Goal: Task Accomplishment & Management: Manage account settings

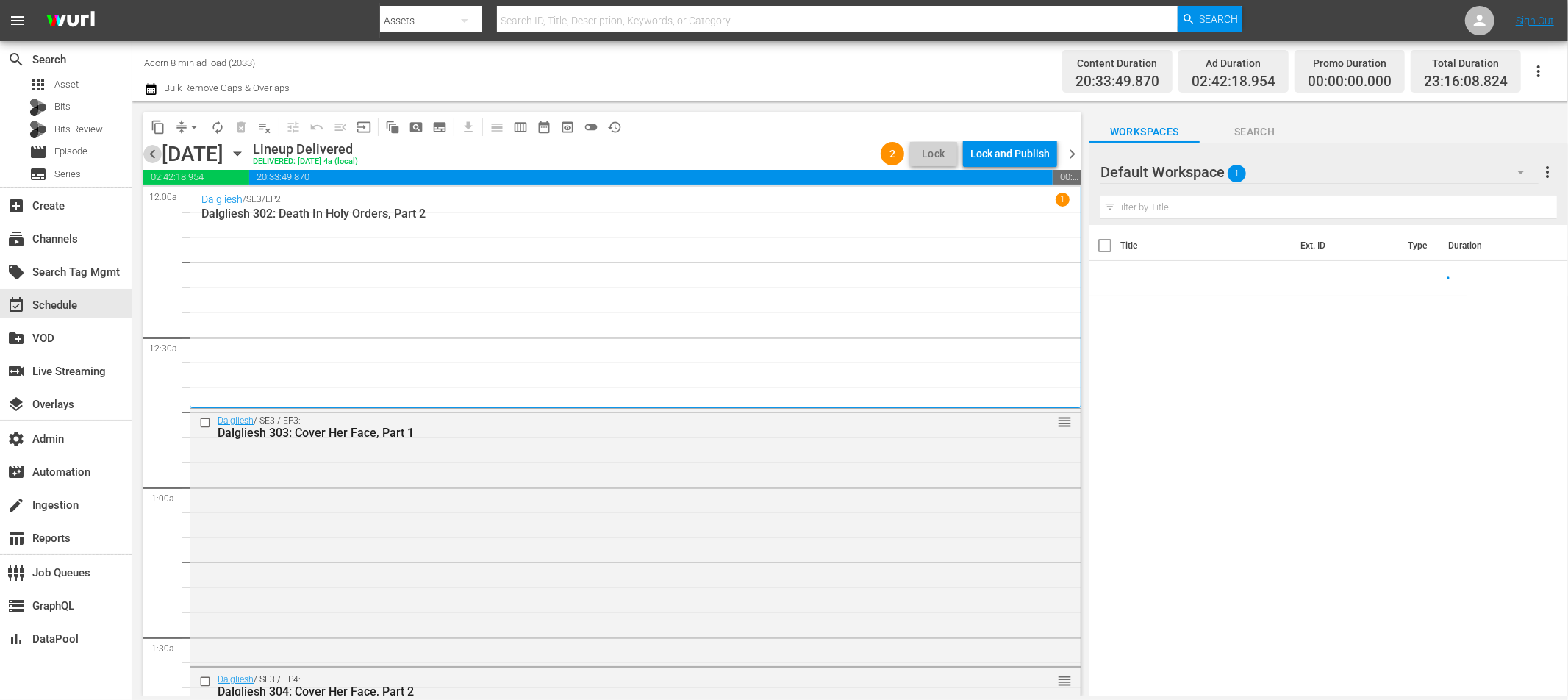
drag, startPoint x: 151, startPoint y: 153, endPoint x: 528, endPoint y: 161, distance: 377.1
click at [151, 153] on span "chevron_left" at bounding box center [153, 154] width 18 height 18
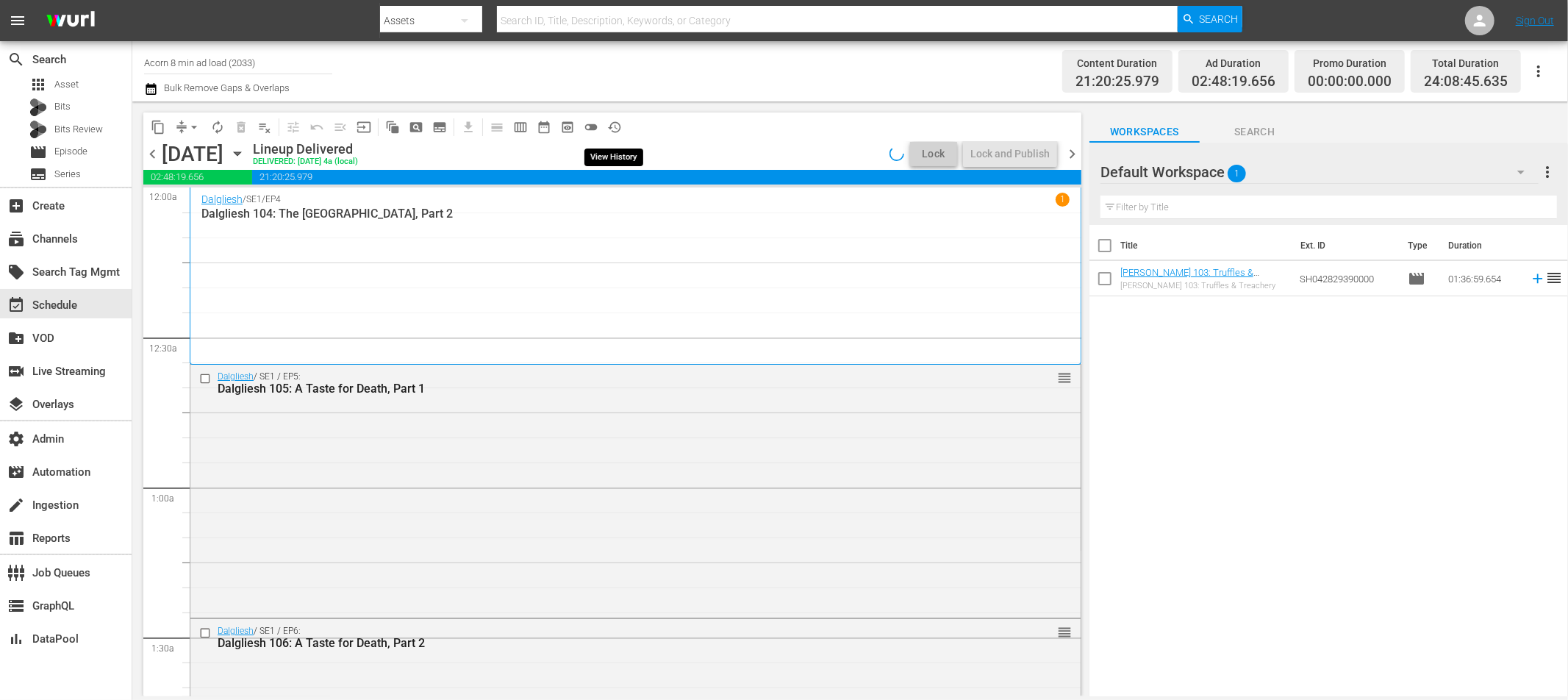
click at [614, 126] on span "history_outlined" at bounding box center [615, 127] width 15 height 15
click at [614, 128] on span "history_outlined" at bounding box center [615, 127] width 15 height 15
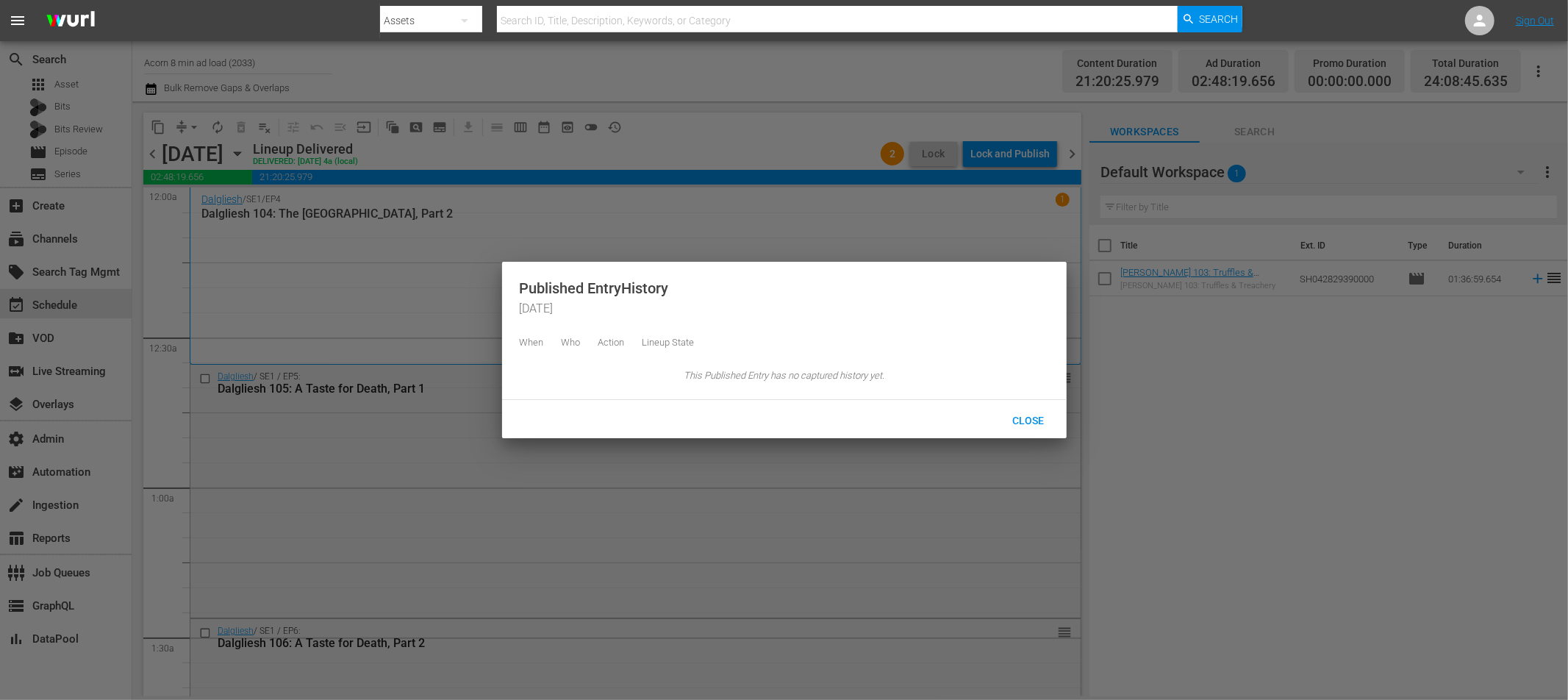
drag, startPoint x: 744, startPoint y: 133, endPoint x: 847, endPoint y: 144, distance: 103.6
click at [744, 133] on div at bounding box center [784, 350] width 1568 height 700
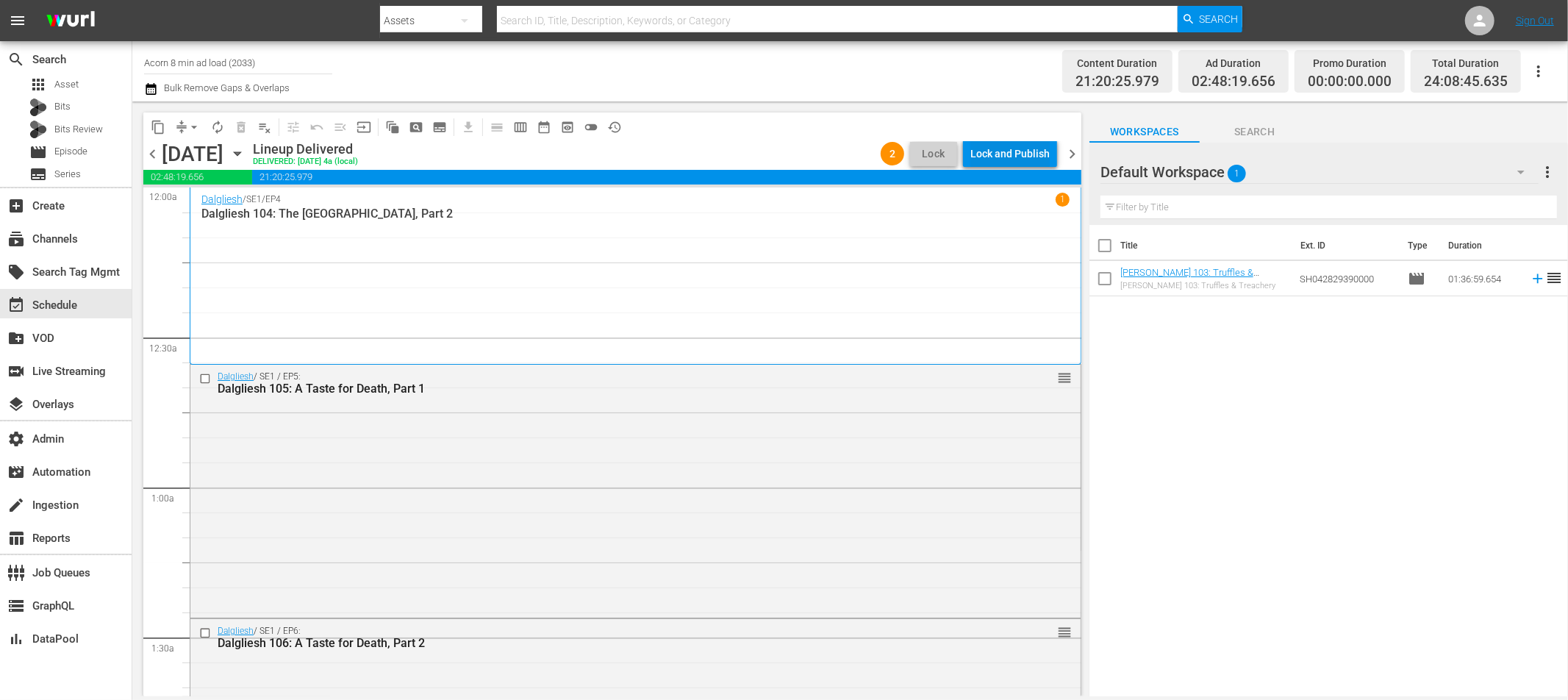
click at [1016, 157] on div "Lock and Publish" at bounding box center [1010, 153] width 79 height 27
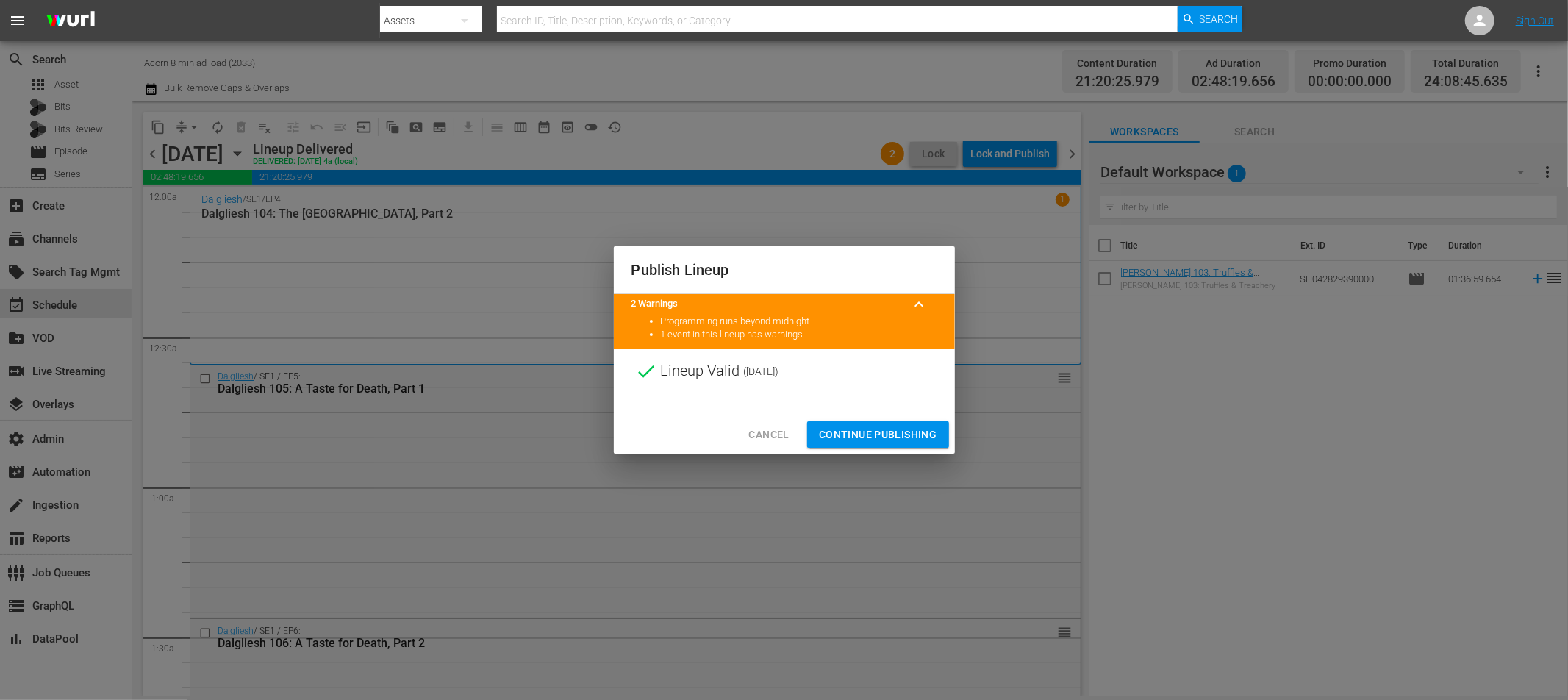
click at [874, 428] on span "Continue Publishing" at bounding box center [878, 435] width 118 height 18
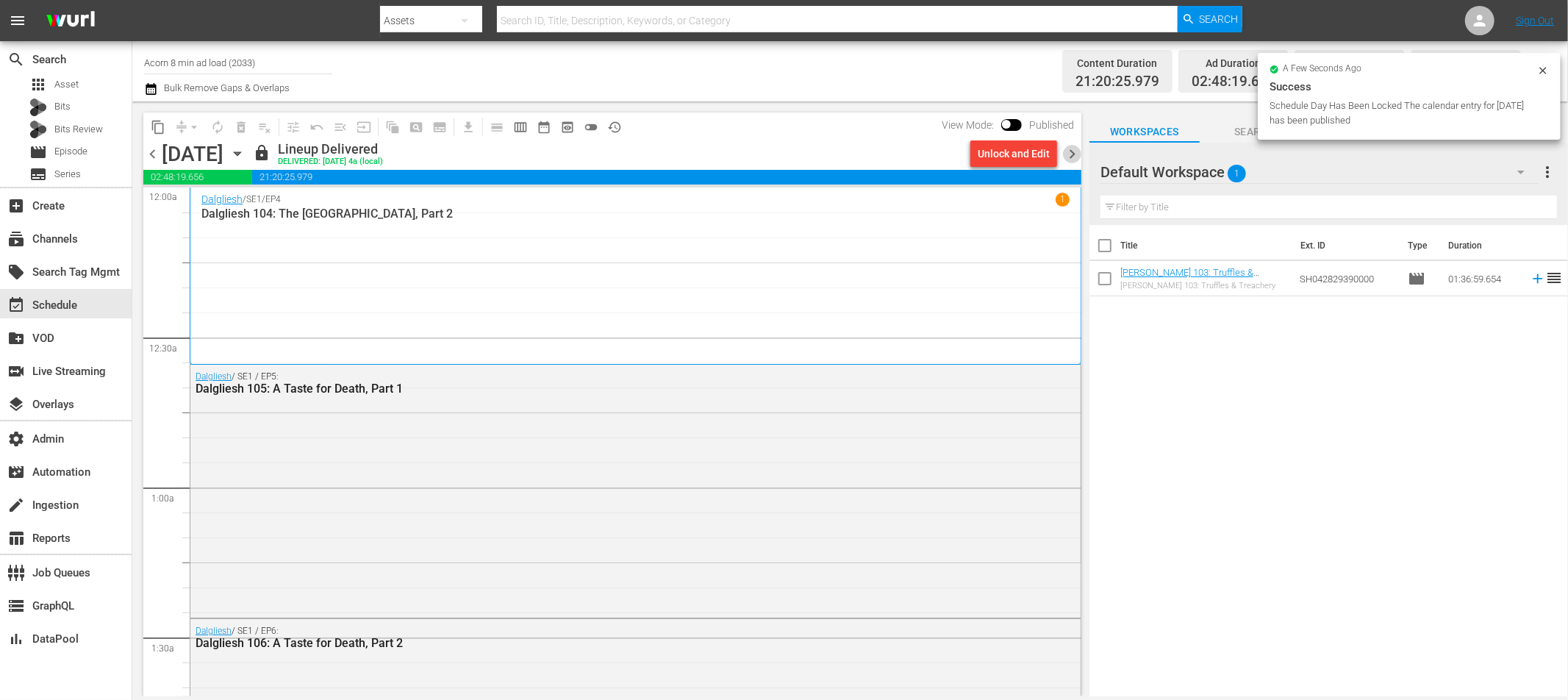
click at [1070, 153] on span "chevron_right" at bounding box center [1073, 154] width 18 height 18
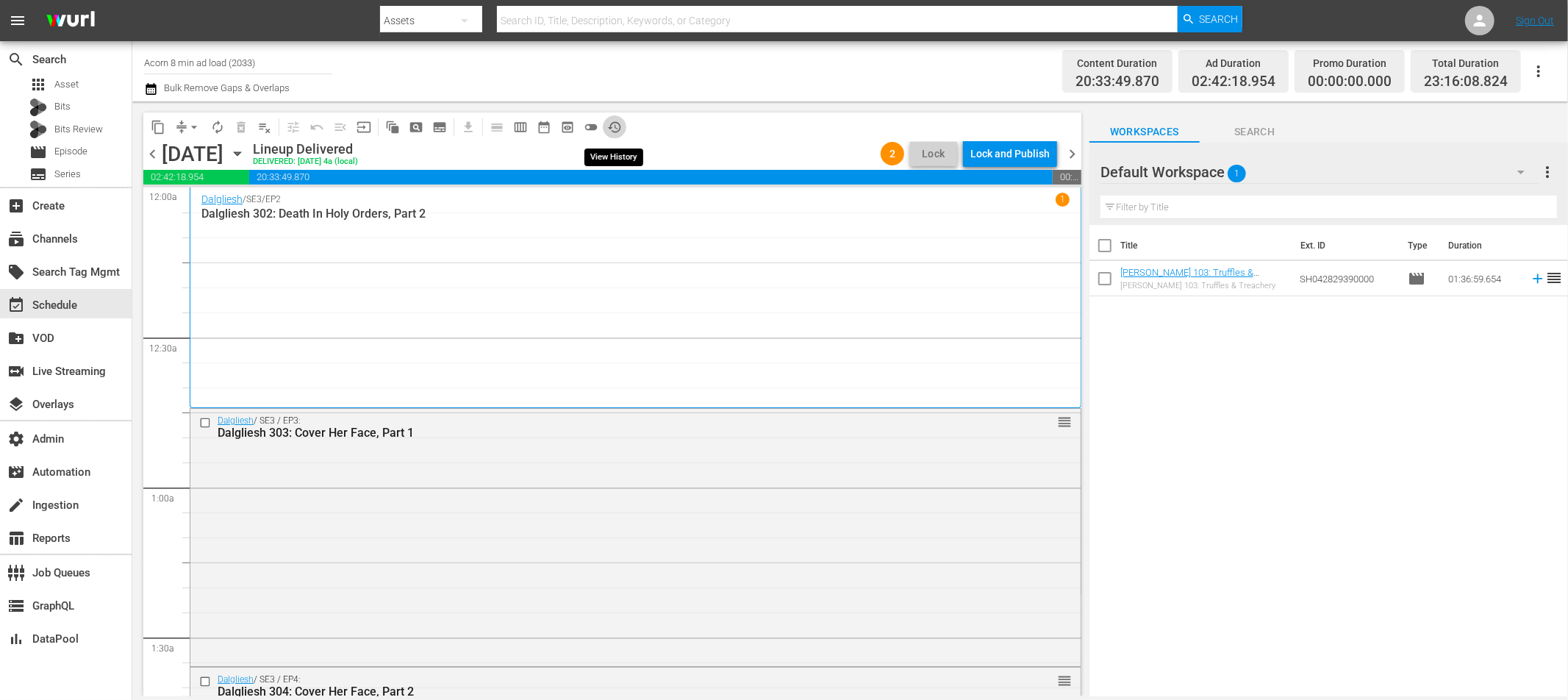
click at [615, 127] on span "history_outlined" at bounding box center [615, 127] width 15 height 15
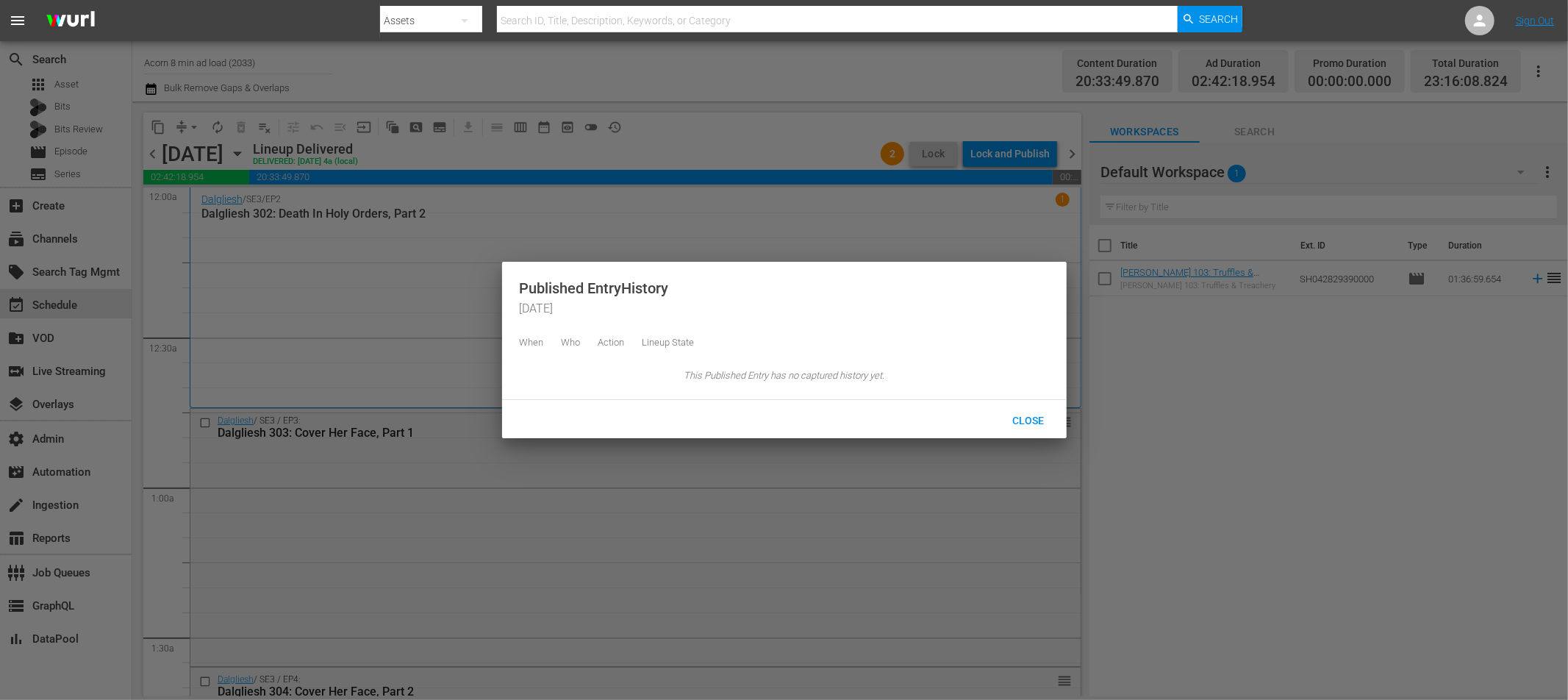
drag, startPoint x: 719, startPoint y: 147, endPoint x: 759, endPoint y: 139, distance: 40.8
click at [719, 147] on div at bounding box center [784, 350] width 1568 height 700
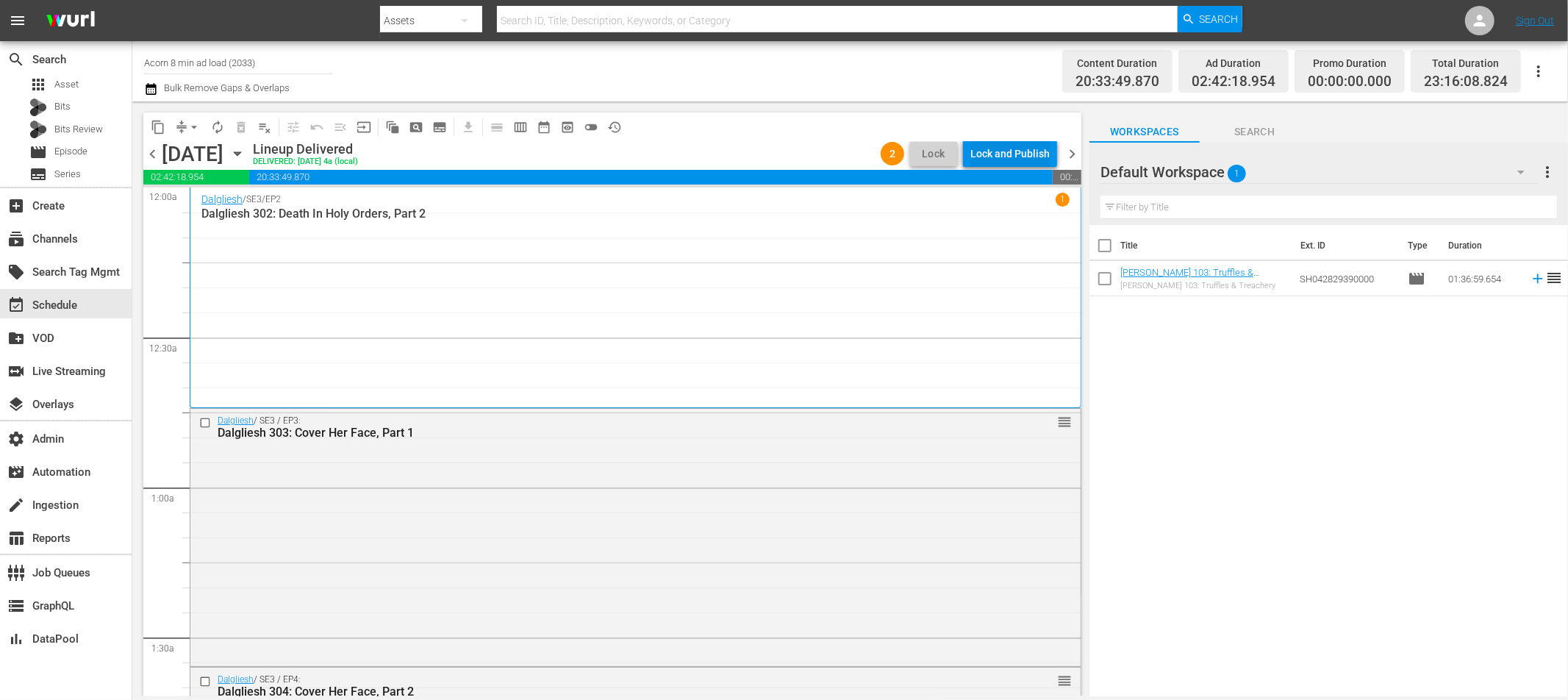
click at [998, 151] on div "Lock and Publish" at bounding box center [1010, 153] width 79 height 27
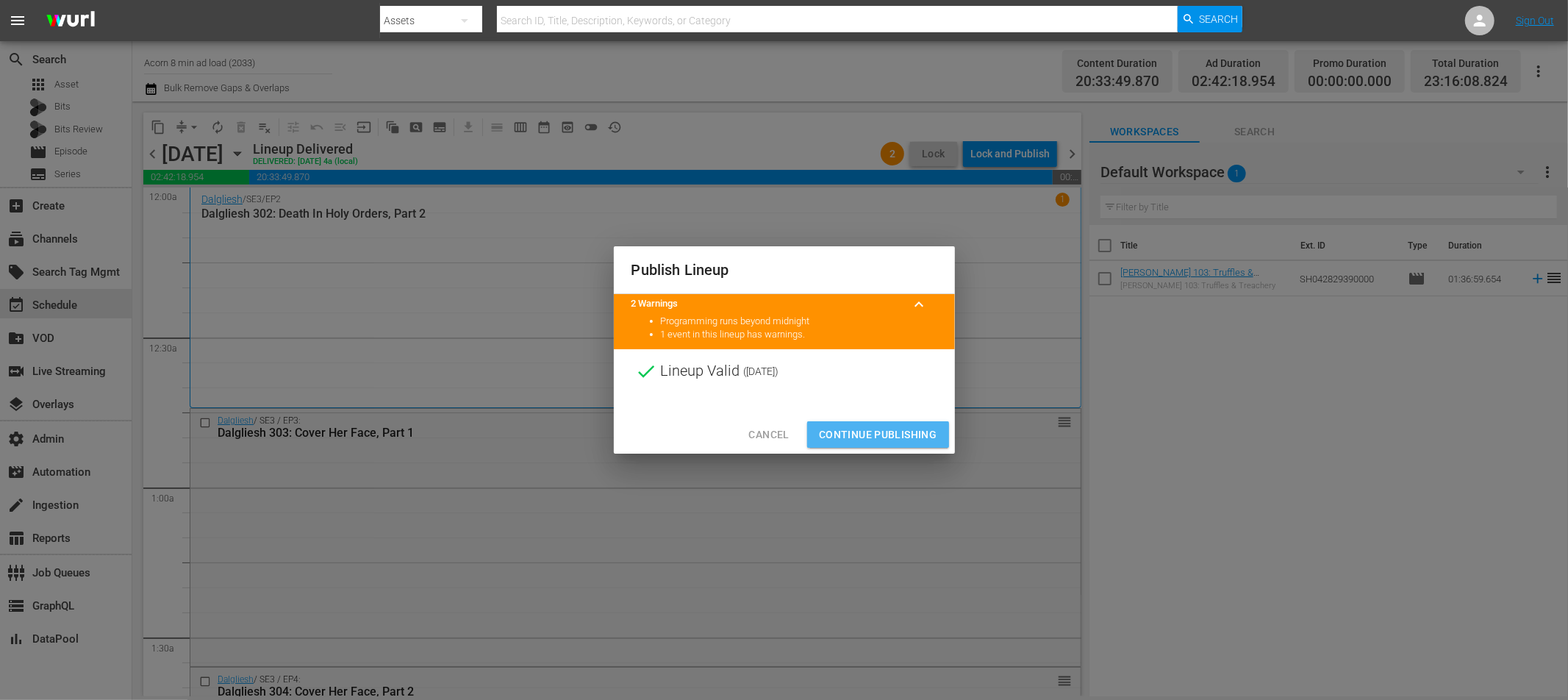
click at [880, 428] on span "Continue Publishing" at bounding box center [878, 435] width 118 height 18
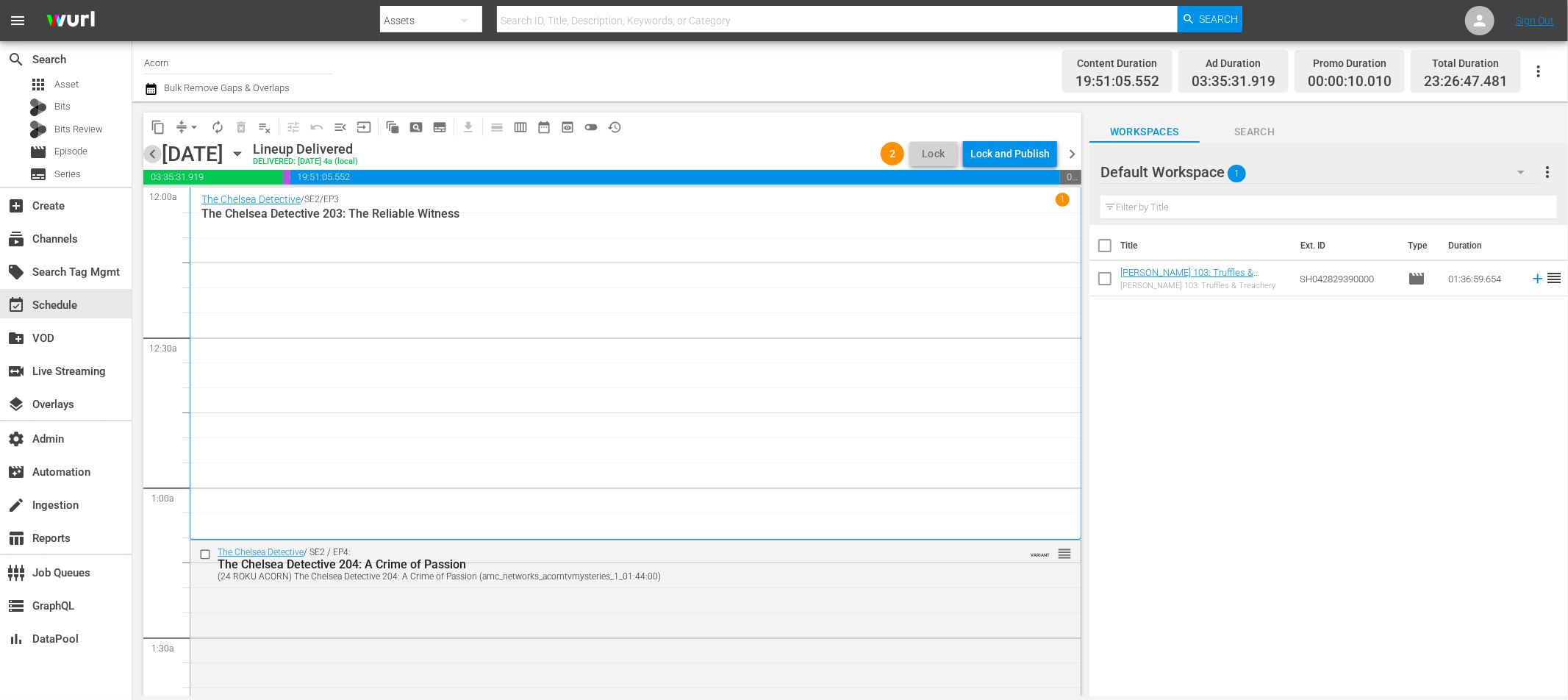
drag, startPoint x: 150, startPoint y: 151, endPoint x: 221, endPoint y: 71, distance: 107.0
click at [150, 151] on span "chevron_left" at bounding box center [153, 154] width 18 height 18
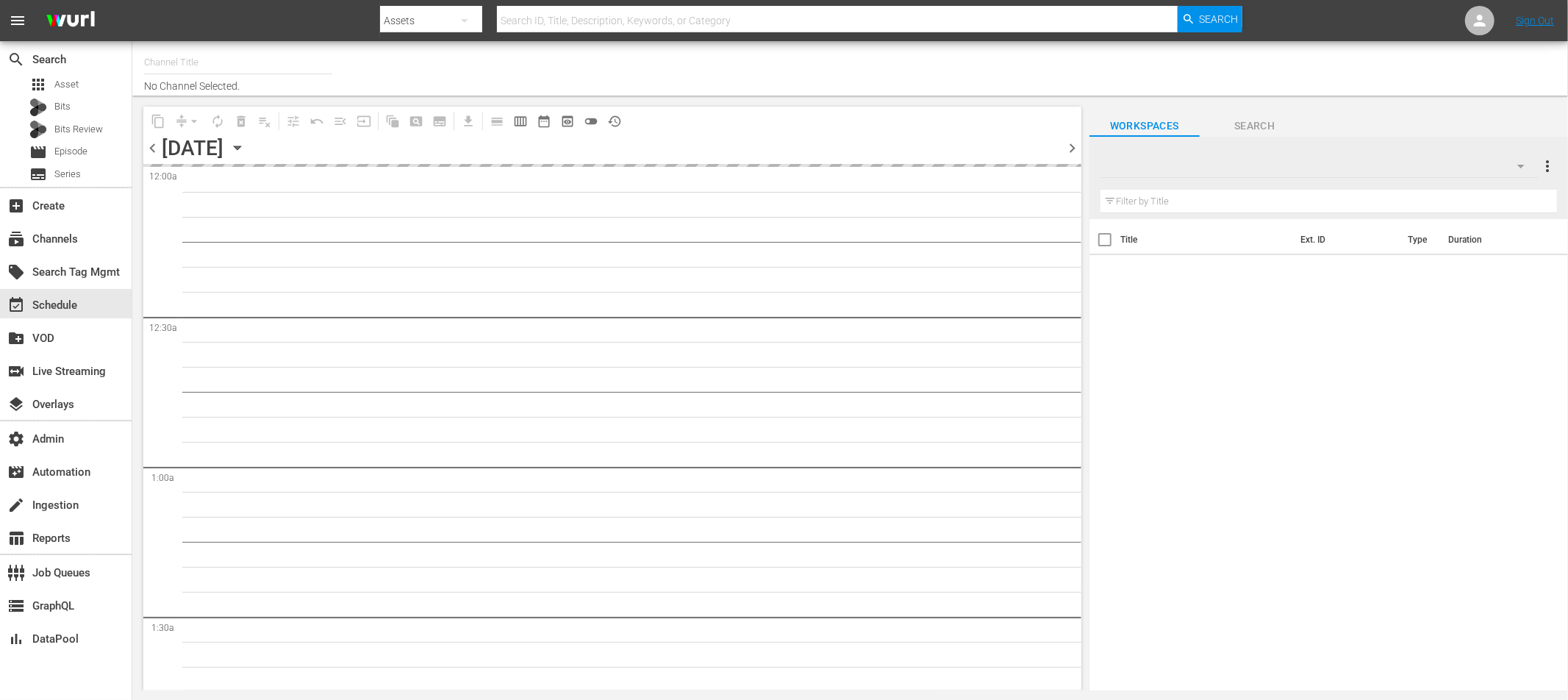
type input "Acorn (1976)"
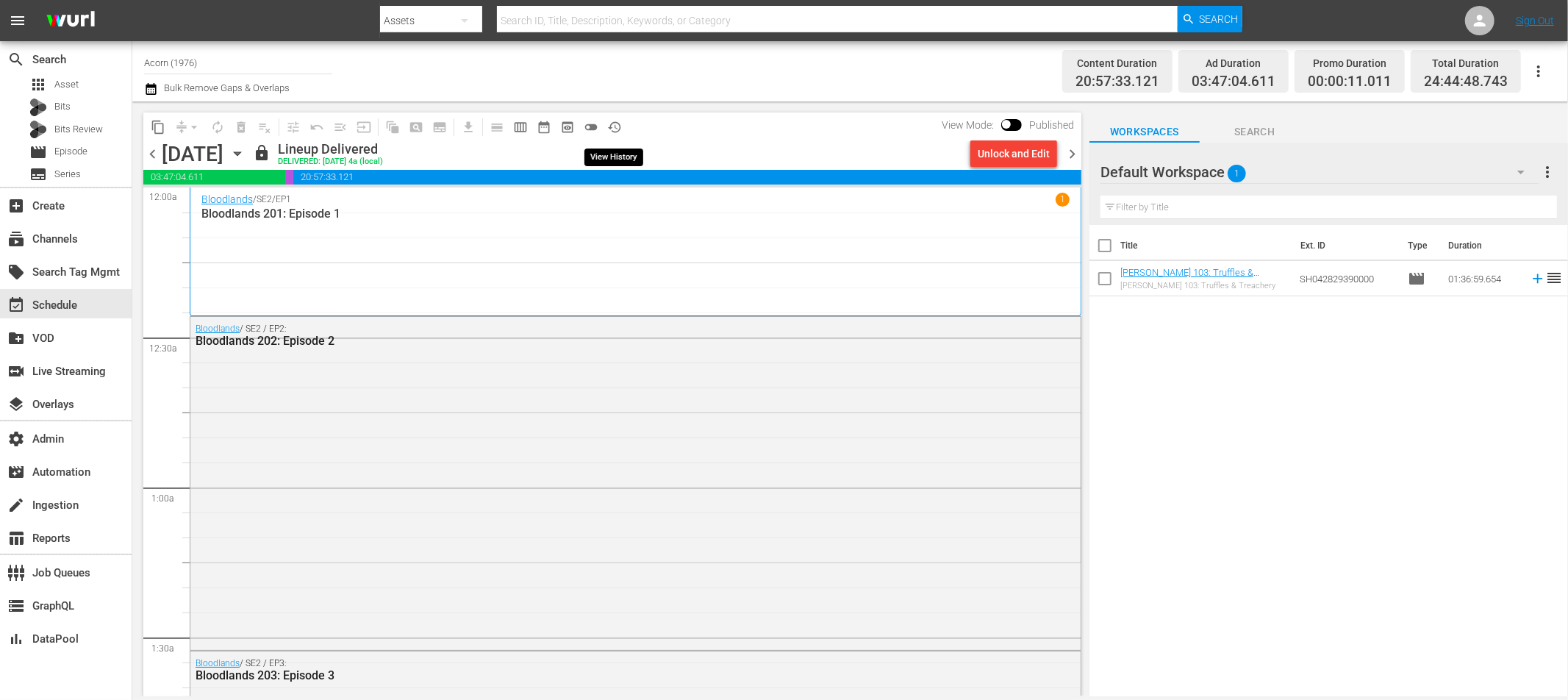
click at [608, 127] on span "history_outlined" at bounding box center [615, 127] width 15 height 15
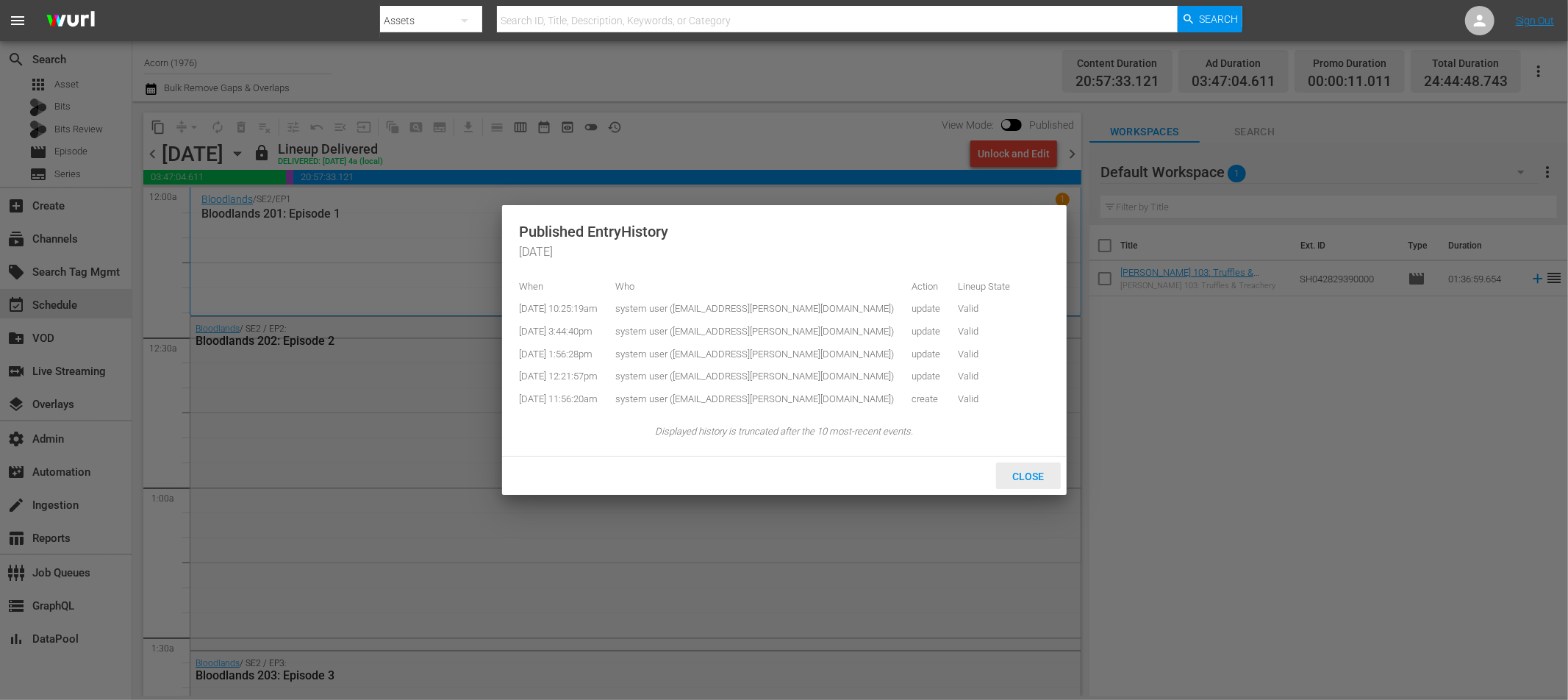
click at [1027, 477] on span "Close" at bounding box center [1028, 476] width 55 height 11
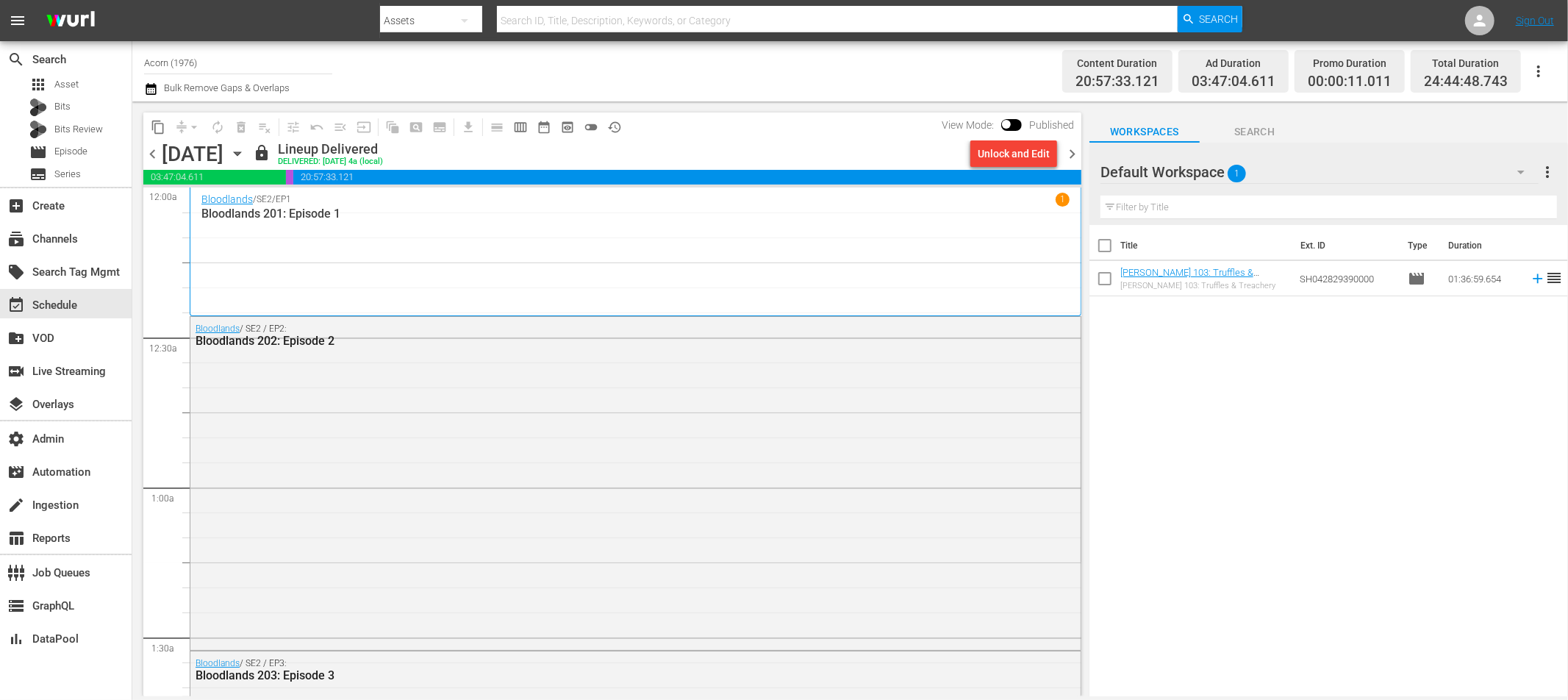
drag, startPoint x: 1076, startPoint y: 151, endPoint x: 950, endPoint y: 166, distance: 126.9
click at [1076, 151] on span "chevron_right" at bounding box center [1073, 154] width 18 height 18
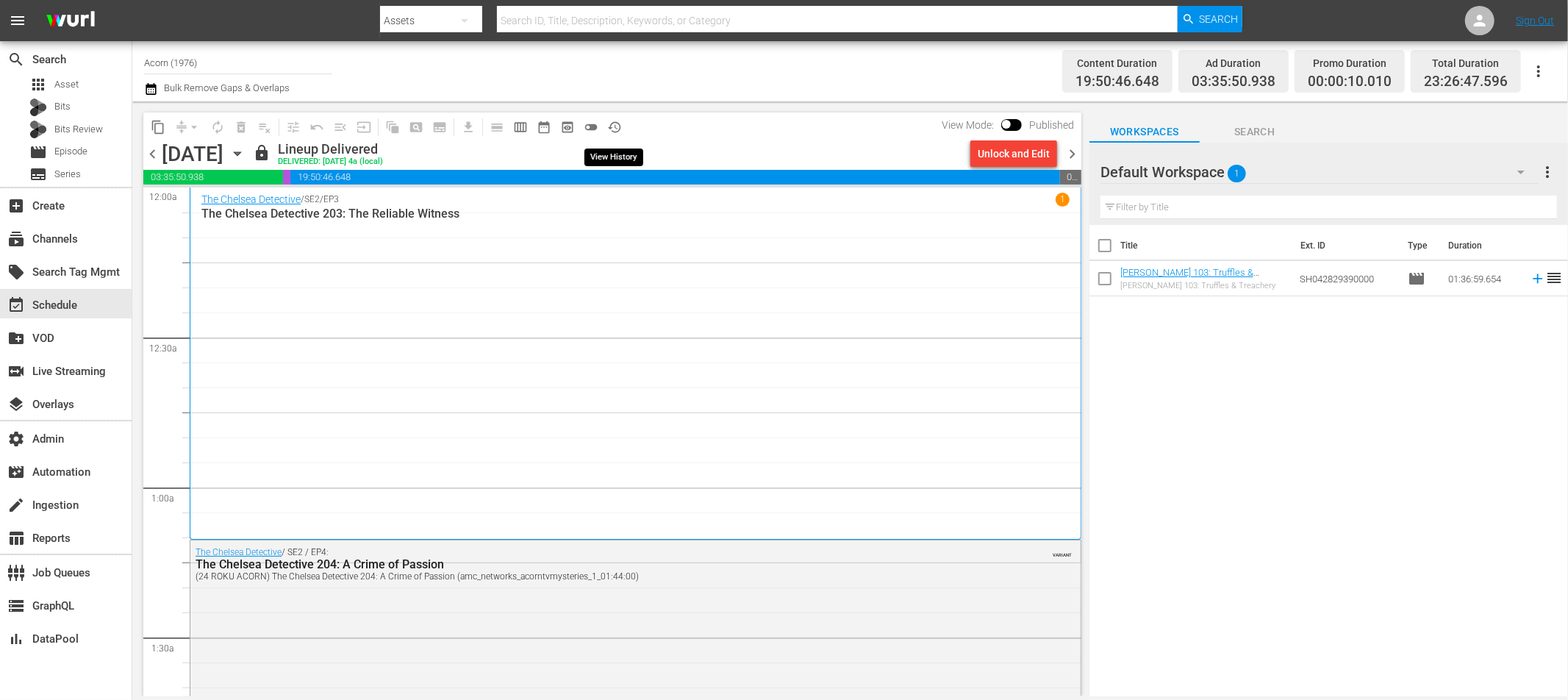
drag, startPoint x: 613, startPoint y: 126, endPoint x: 637, endPoint y: 127, distance: 24.0
click at [613, 126] on span "history_outlined" at bounding box center [615, 127] width 15 height 15
